Goal: Task Accomplishment & Management: Use online tool/utility

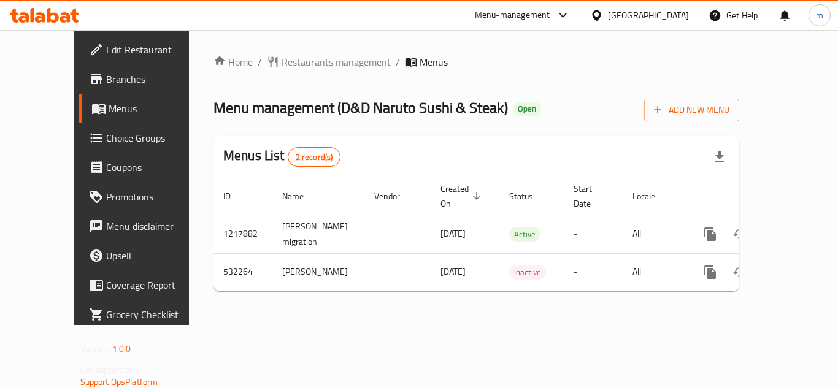
click at [106, 145] on span "Choice Groups" at bounding box center [155, 138] width 98 height 15
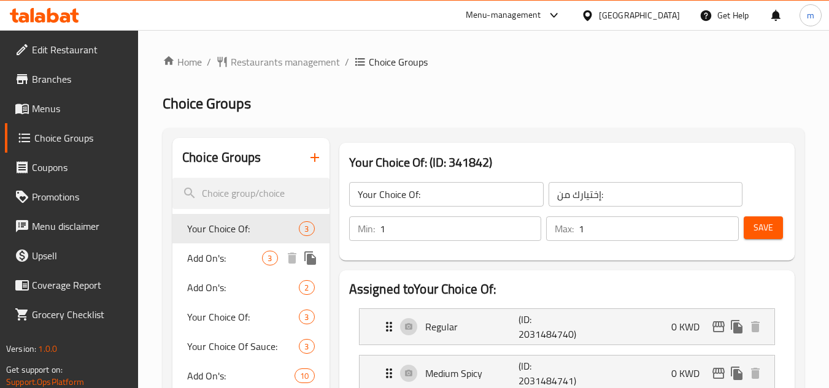
click at [246, 253] on span "Add On's:" at bounding box center [224, 258] width 75 height 15
type input "Add On's:"
type input "الإضافات:"
type input "0"
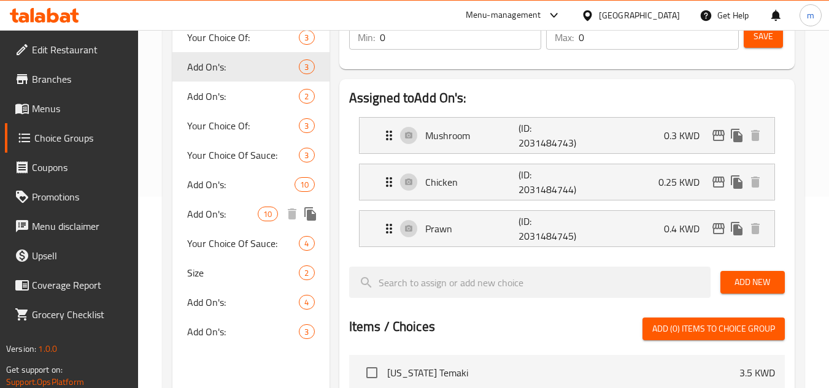
scroll to position [184, 0]
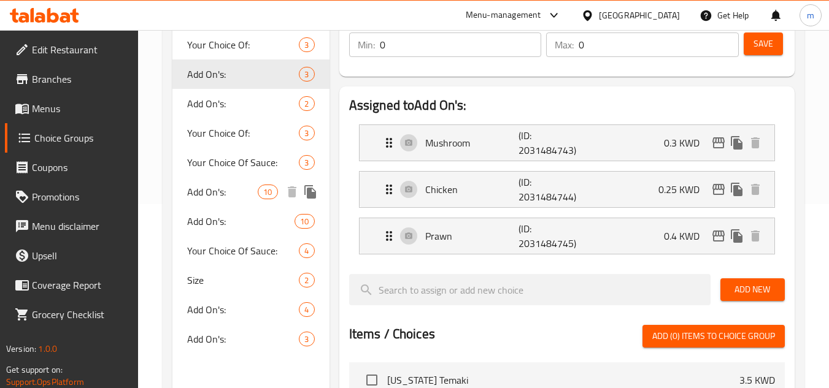
click at [234, 189] on span "Add On's:" at bounding box center [222, 192] width 71 height 15
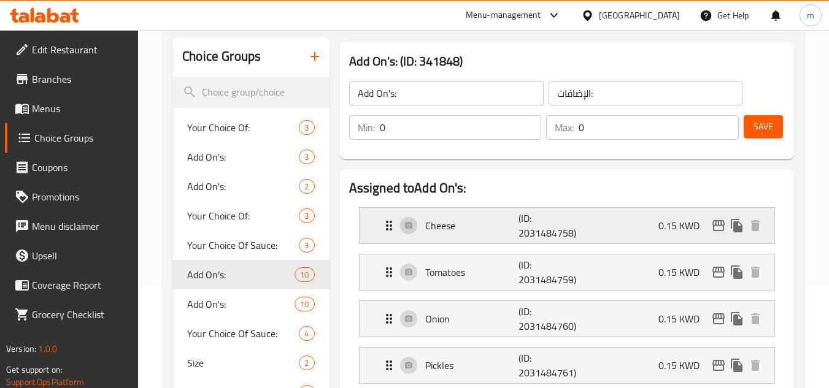
scroll to position [123, 0]
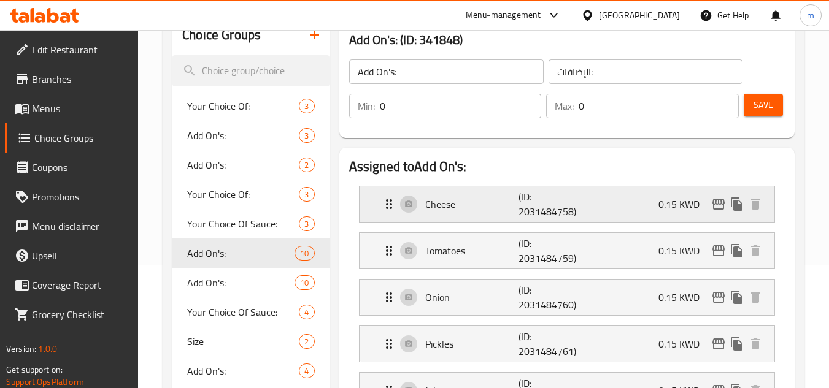
click at [388, 205] on icon "Expand" at bounding box center [389, 204] width 6 height 10
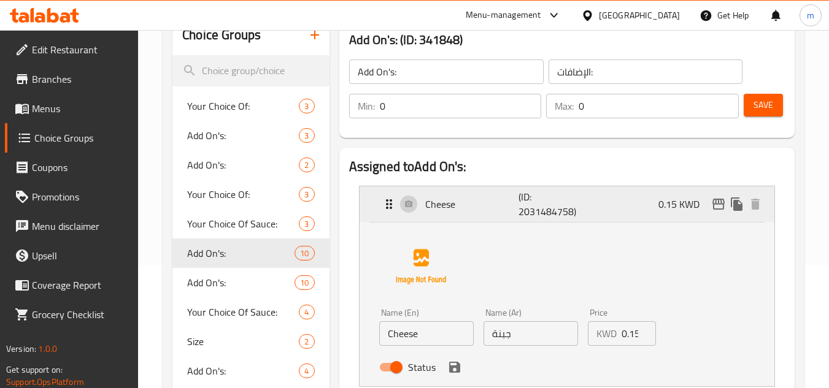
scroll to position [184, 0]
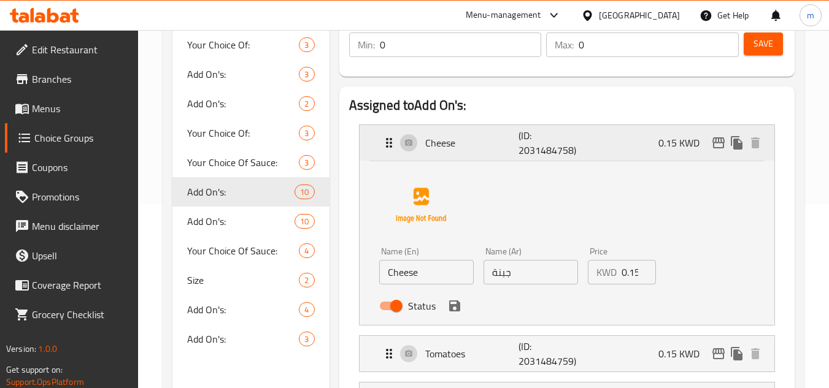
click at [385, 144] on icon "Expand" at bounding box center [389, 143] width 15 height 15
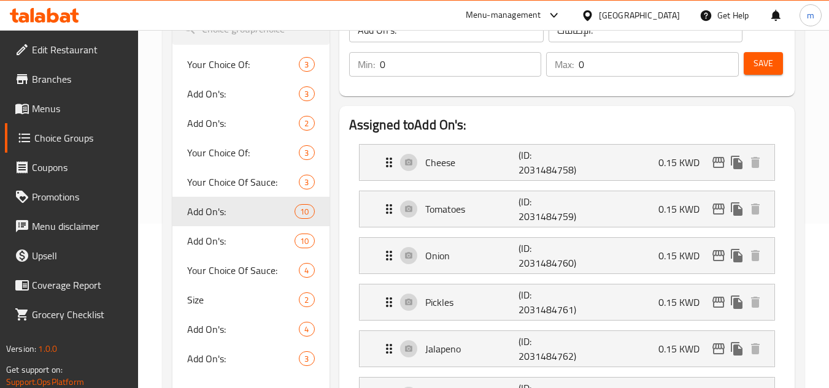
scroll to position [491, 0]
